Goal: Information Seeking & Learning: Check status

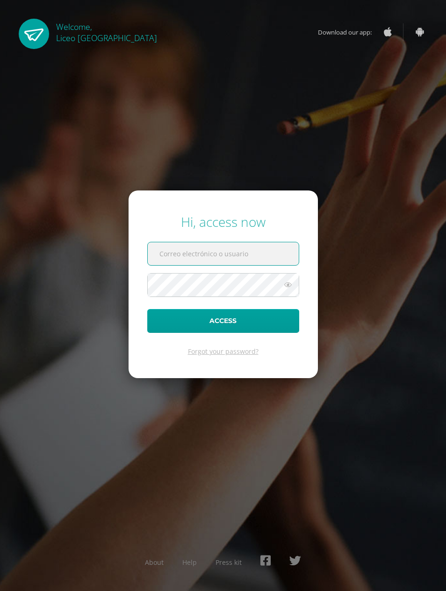
type input "20200134"
click at [223, 333] on button "Access" at bounding box center [223, 321] width 152 height 24
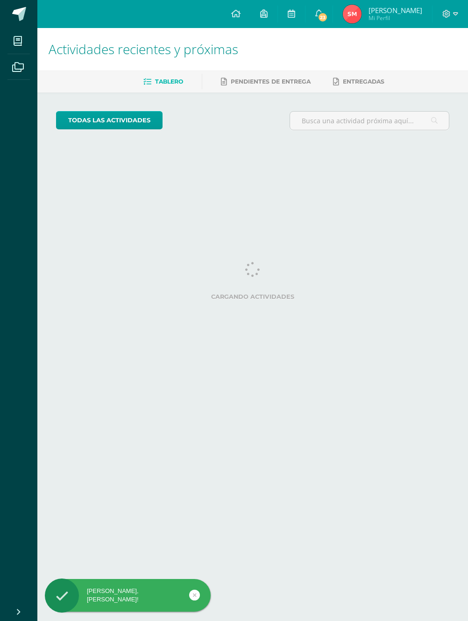
click at [361, 9] on img at bounding box center [352, 14] width 19 height 19
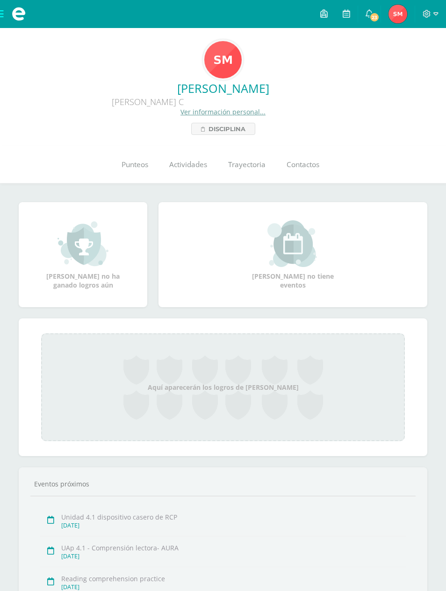
click at [132, 168] on span "Punteos" at bounding box center [134, 165] width 27 height 10
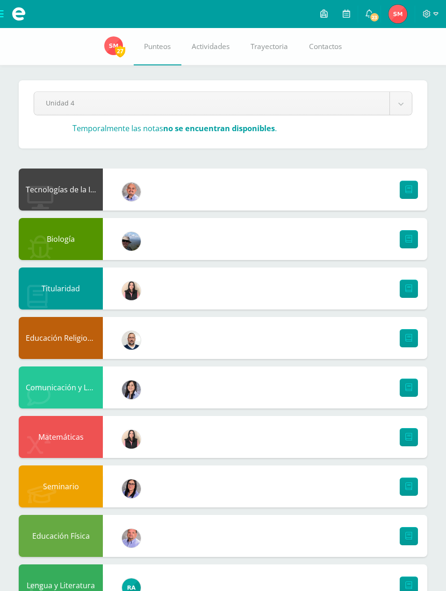
click at [401, 103] on body "Mis cursos Archivos Cerrar panel Biología [PERSON_NAME] "C" Ciencias Sociales y…" at bounding box center [223, 411] width 446 height 823
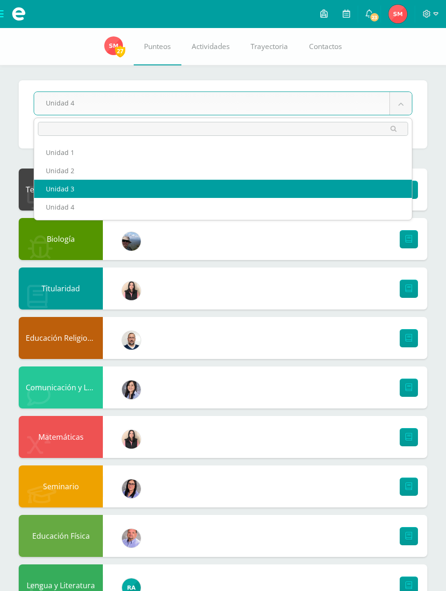
select select "Unidad 3"
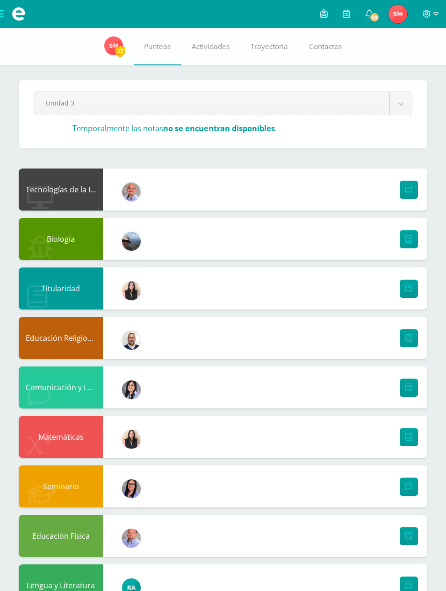
click at [362, 20] on link "23" at bounding box center [369, 14] width 22 height 28
